Goal: Find specific page/section: Find specific page/section

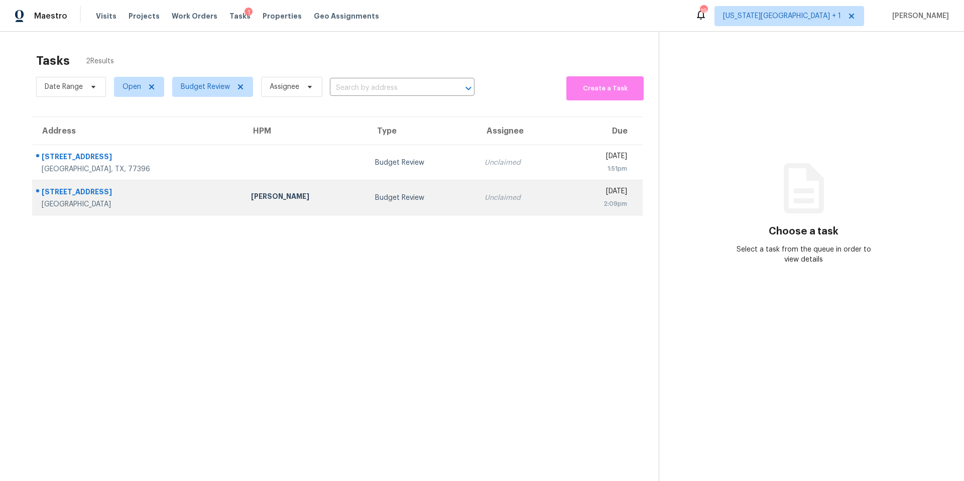
click at [85, 191] on div "2244 Triway Ln" at bounding box center [138, 193] width 193 height 13
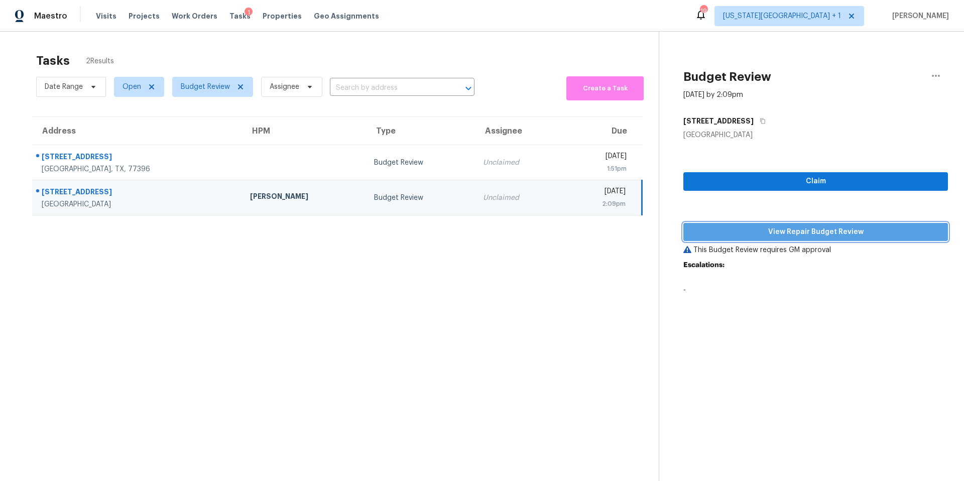
click at [732, 228] on span "View Repair Budget Review" at bounding box center [815, 232] width 248 height 13
click at [733, 229] on span "View Repair Budget Review" at bounding box center [815, 232] width 248 height 13
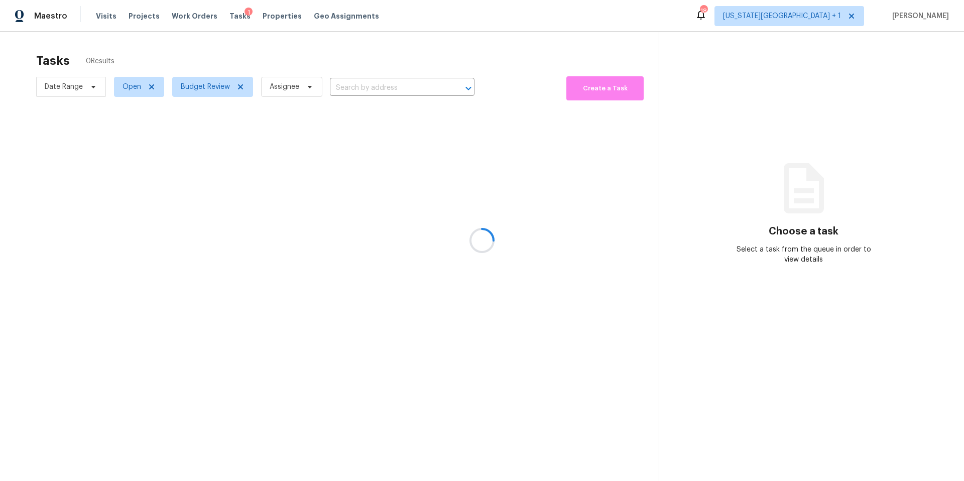
click at [205, 88] on div at bounding box center [482, 240] width 964 height 481
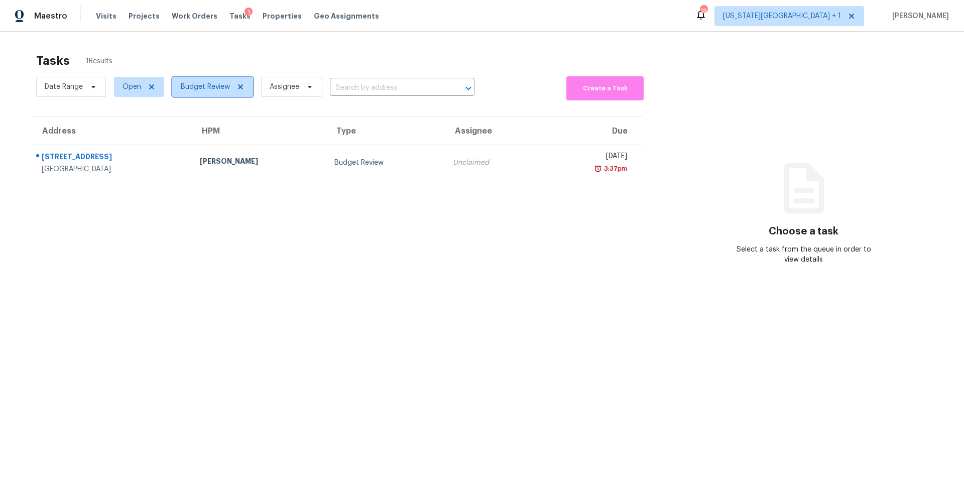
click at [205, 88] on span "Budget Review" at bounding box center [205, 87] width 49 height 10
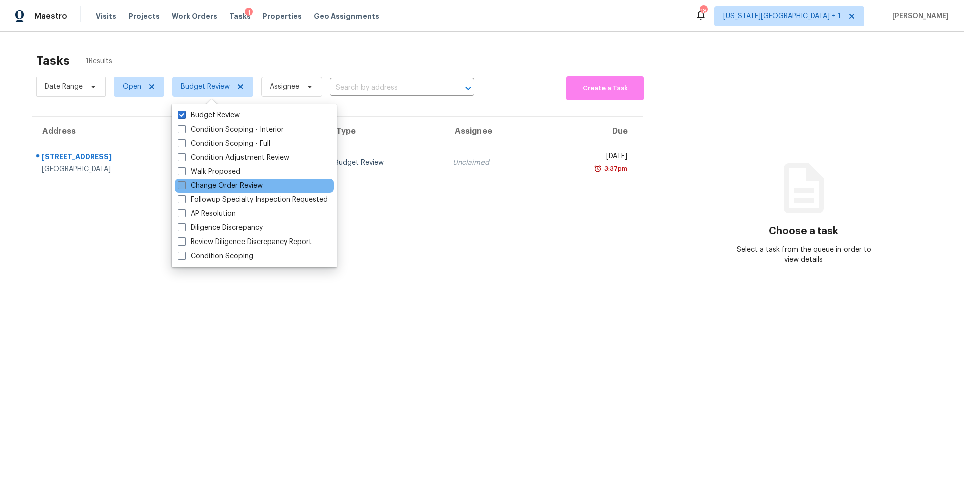
click at [204, 182] on label "Change Order Review" at bounding box center [220, 186] width 85 height 10
click at [184, 182] on input "Change Order Review" at bounding box center [181, 184] width 7 height 7
checkbox input "true"
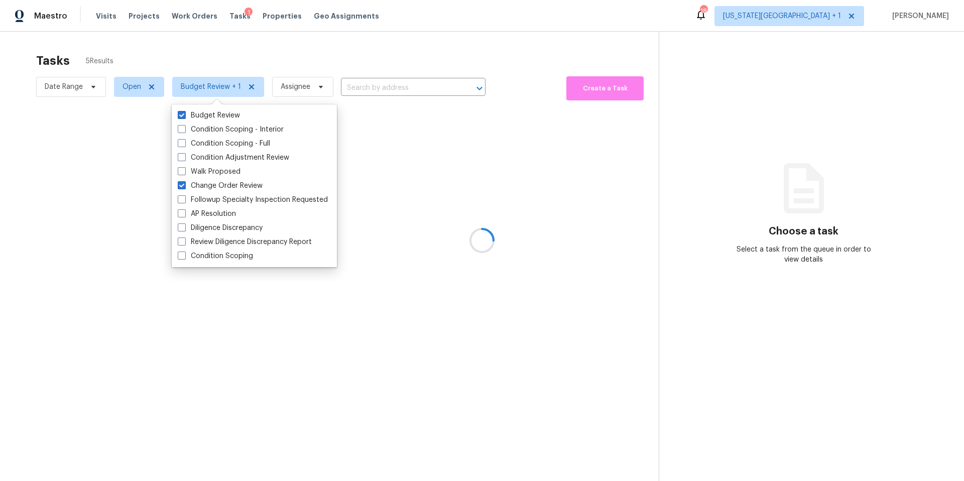
click at [255, 66] on div at bounding box center [482, 240] width 964 height 481
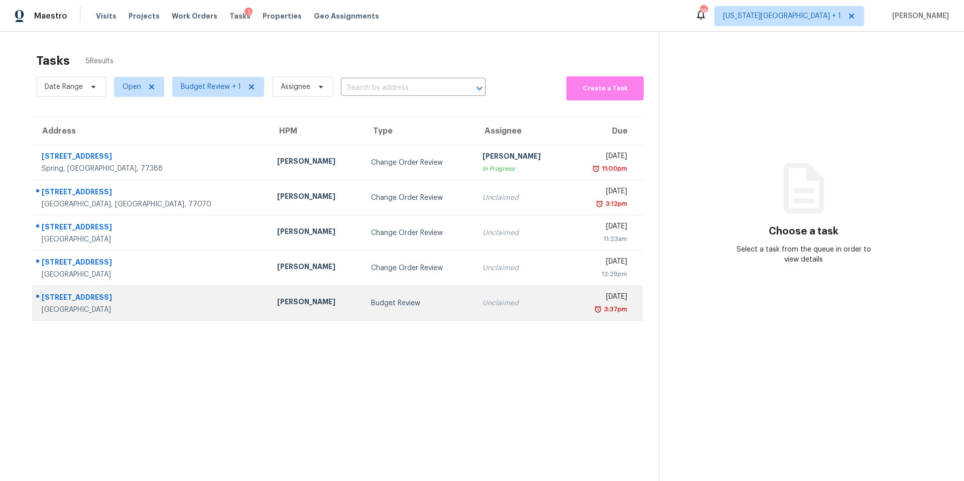
click at [277, 306] on div "[PERSON_NAME]" at bounding box center [316, 303] width 78 height 13
